Goal: Check status: Check status

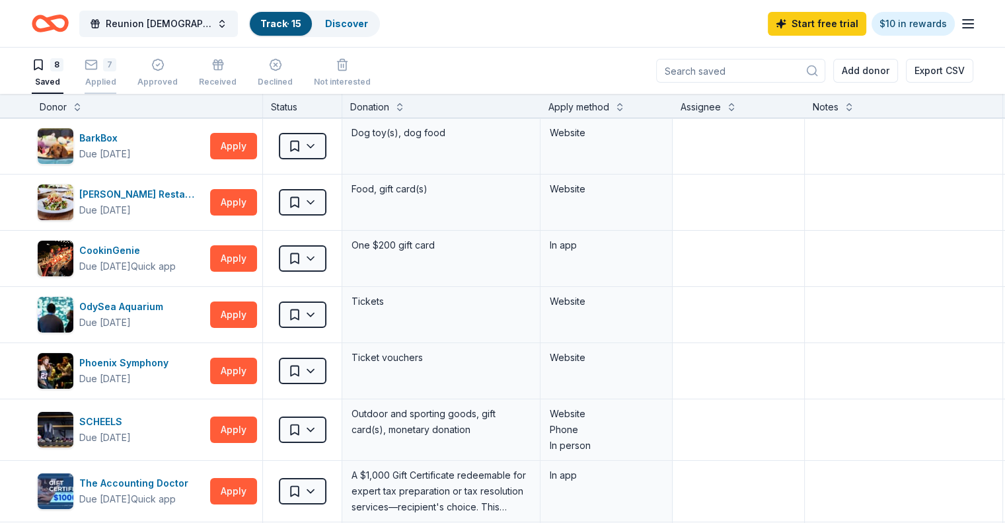
click at [116, 77] on div "Applied" at bounding box center [101, 82] width 32 height 11
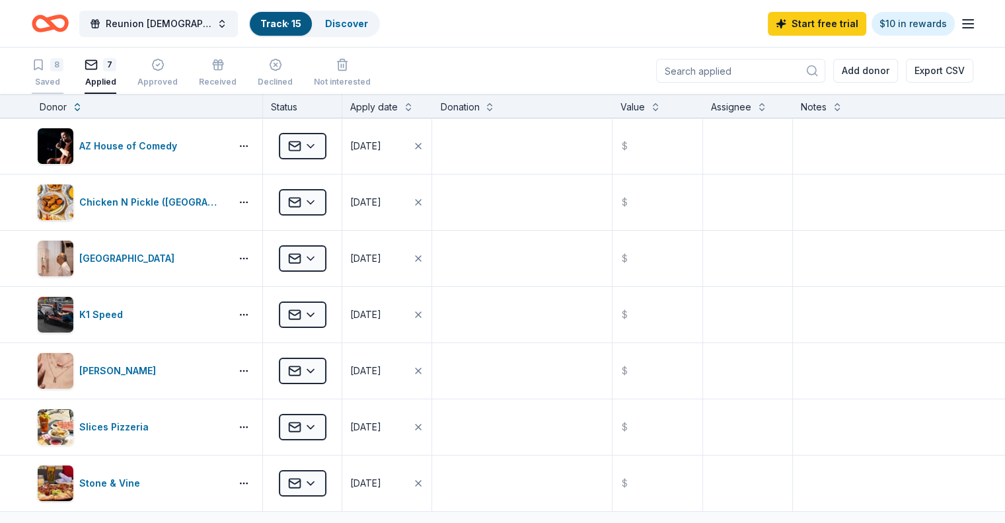
click at [63, 66] on div "8" at bounding box center [56, 64] width 13 height 13
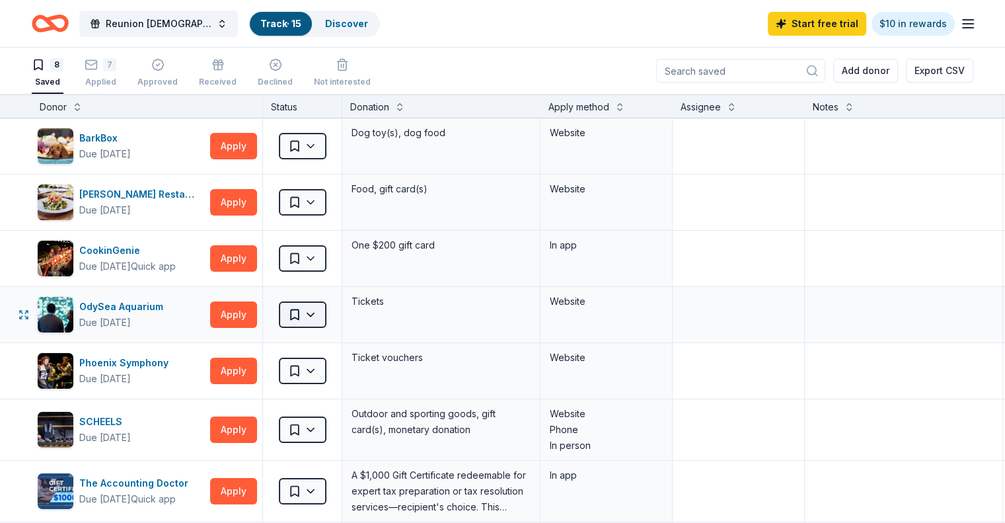
click at [329, 314] on html "Reunion [DEMOGRAPHIC_DATA] Children's and Student Ministry Pie and Silent Aucti…" at bounding box center [502, 261] width 1005 height 523
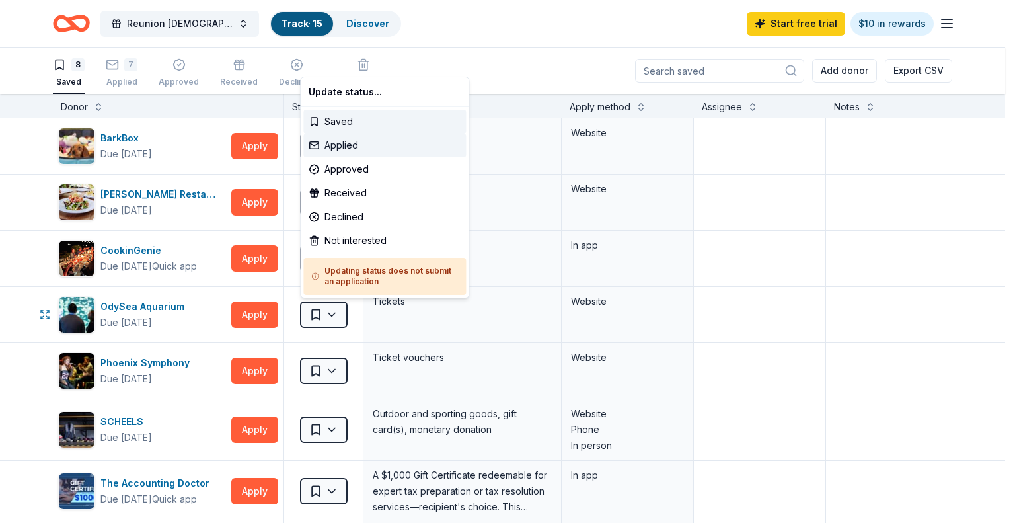
click at [352, 141] on div "Applied" at bounding box center [384, 146] width 163 height 24
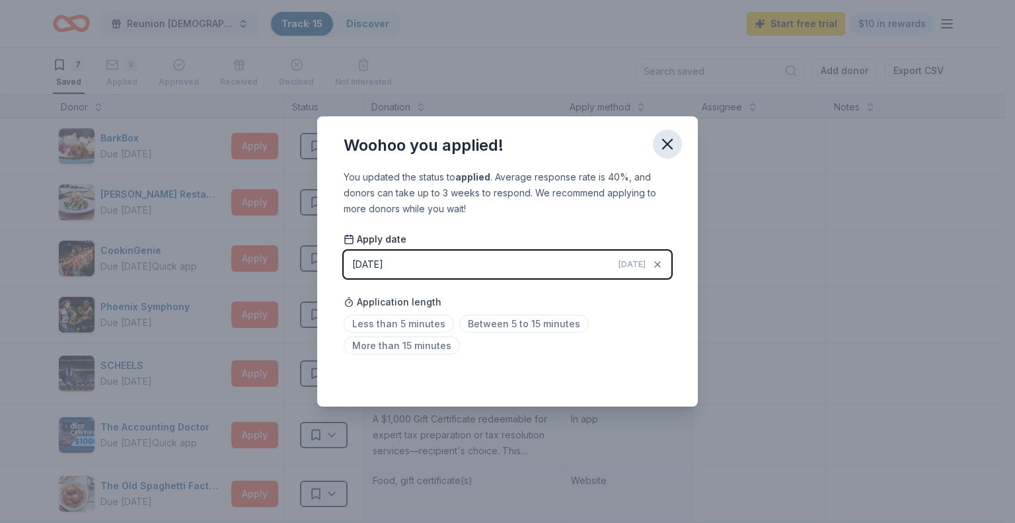
click at [669, 142] on icon "button" at bounding box center [667, 143] width 9 height 9
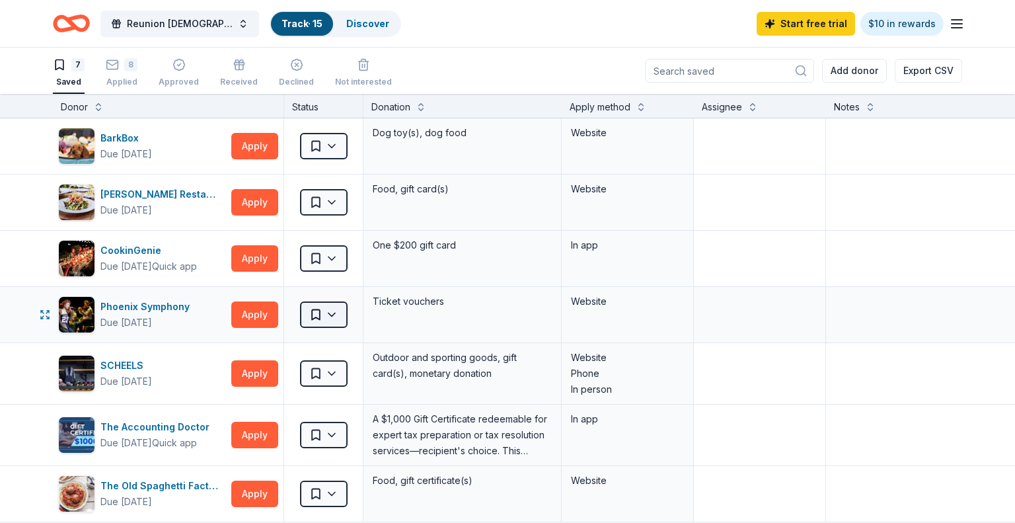
click at [334, 315] on html "Reunion [DEMOGRAPHIC_DATA] Children's and Student Ministry Pie and Silent Aucti…" at bounding box center [507, 261] width 1015 height 523
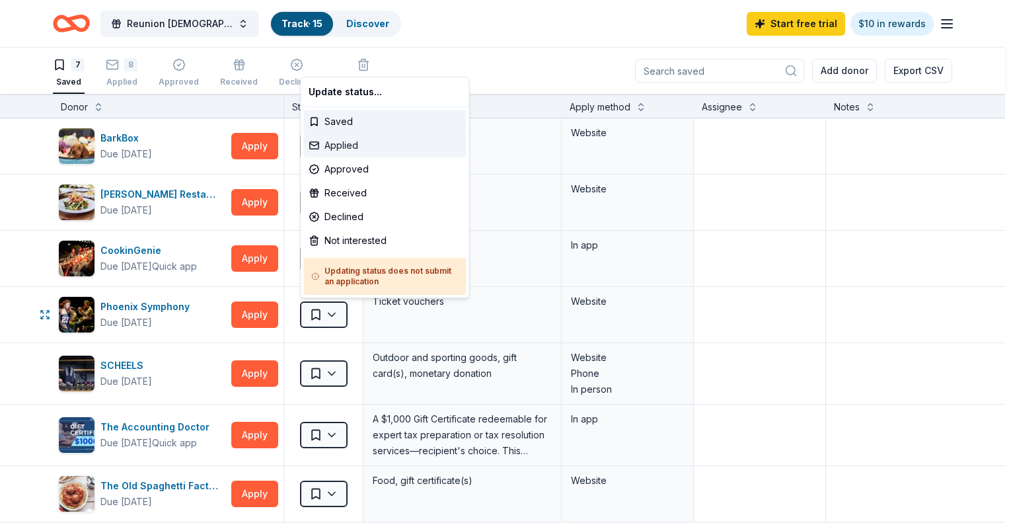
click at [350, 147] on div "Applied" at bounding box center [384, 146] width 163 height 24
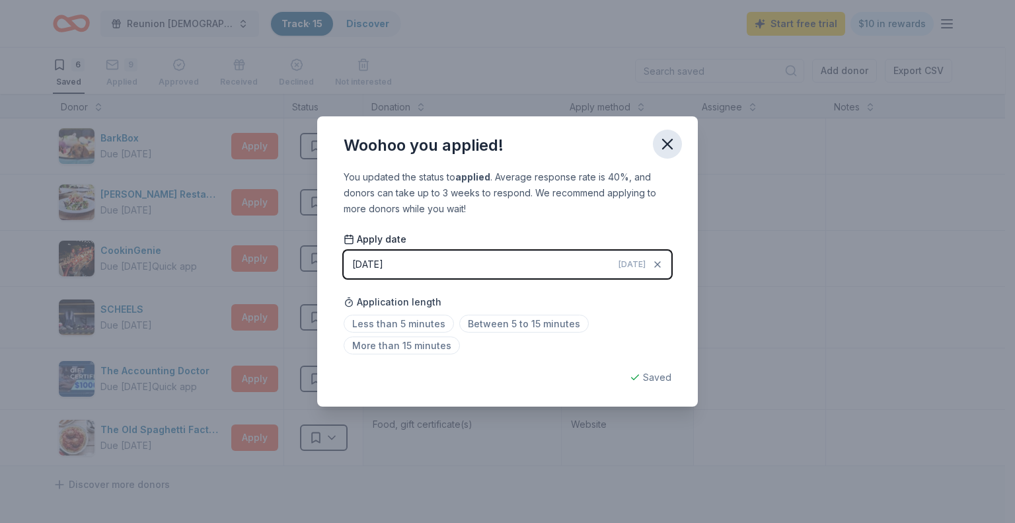
click at [669, 143] on icon "button" at bounding box center [667, 143] width 9 height 9
